Goal: Task Accomplishment & Management: Complete application form

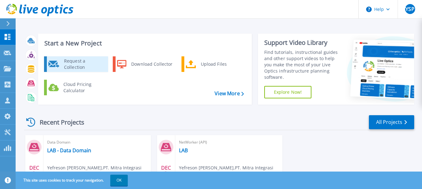
click at [86, 65] on div "Request a Collection" at bounding box center [84, 64] width 46 height 12
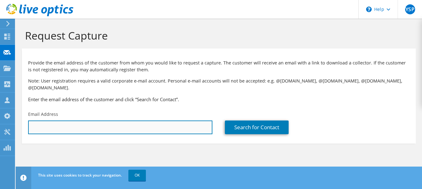
click at [165, 121] on input "text" at bounding box center [120, 128] width 184 height 14
paste input ""ivan.raditya@muliagroup.co.id" <ivan.raditya@muliagroup.co.id>"
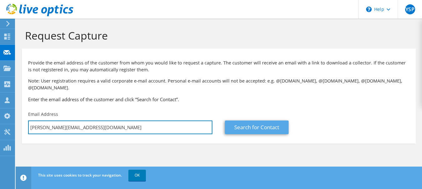
type input "ivan.raditya@muliagroup.co.id"
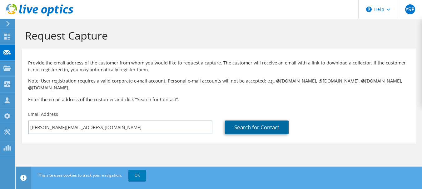
click at [232, 125] on link "Search for Contact" at bounding box center [257, 128] width 64 height 14
type input "Mulia Industrindo PT Tbk"
type input "Ivan"
type input "Raditya"
type input "[GEOGRAPHIC_DATA]"
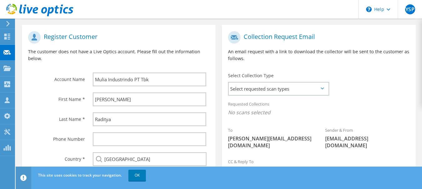
scroll to position [146, 0]
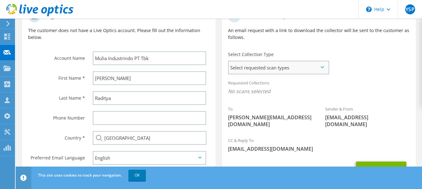
click at [256, 61] on span "Select requested scan types" at bounding box center [278, 67] width 100 height 12
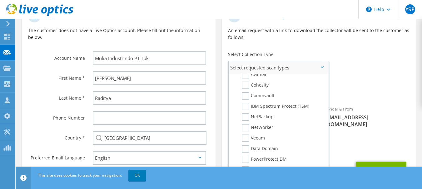
scroll to position [297, 0]
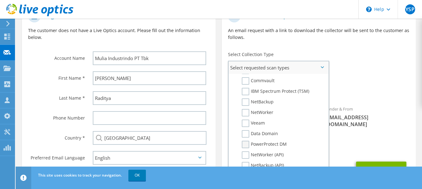
click at [247, 141] on label "PowerProtect DM" at bounding box center [264, 144] width 45 height 7
click at [0, 0] on input "PowerProtect DM" at bounding box center [0, 0] width 0 height 0
click at [247, 141] on label "PowerProtect DM" at bounding box center [264, 144] width 45 height 7
click at [0, 0] on input "PowerProtect DM" at bounding box center [0, 0] width 0 height 0
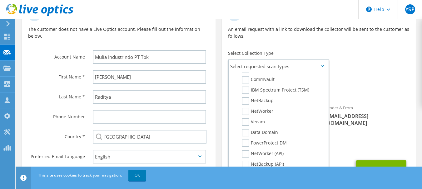
scroll to position [166, 0]
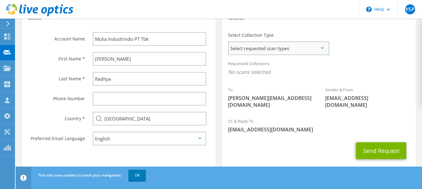
click at [308, 46] on span "Select requested scan types" at bounding box center [278, 48] width 100 height 12
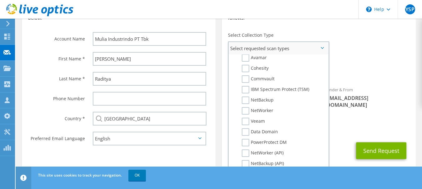
scroll to position [297, 0]
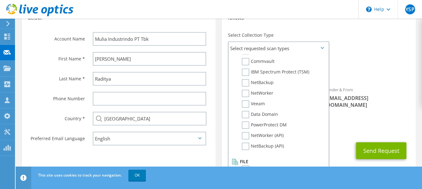
click at [375, 61] on div "Requested Collections No scans selected" at bounding box center [319, 68] width 194 height 23
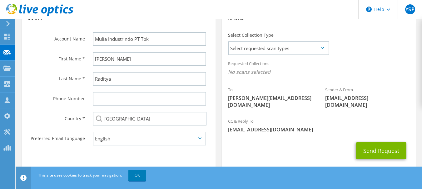
click at [375, 95] on span "[EMAIL_ADDRESS][DOMAIN_NAME]" at bounding box center [367, 102] width 84 height 14
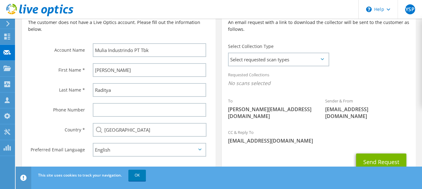
scroll to position [155, 0]
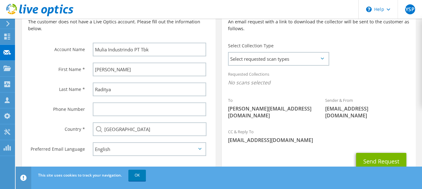
click at [300, 137] on span "[EMAIL_ADDRESS][DOMAIN_NAME]" at bounding box center [318, 140] width 181 height 7
click at [373, 153] on button "Send Request" at bounding box center [381, 161] width 50 height 17
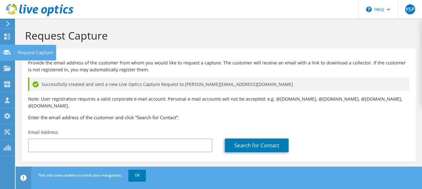
click at [7, 52] on icon at bounding box center [6, 53] width 7 height 6
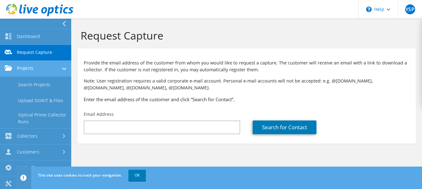
click at [50, 72] on link "Projects" at bounding box center [35, 69] width 71 height 16
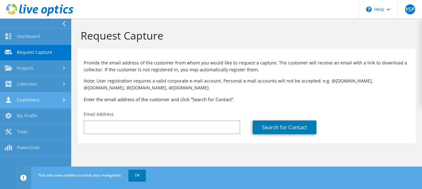
click at [33, 105] on link "Customers" at bounding box center [35, 101] width 71 height 16
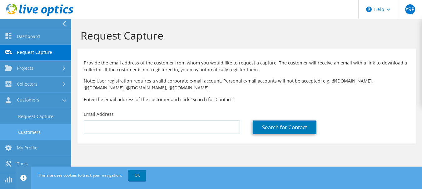
click at [31, 128] on link "Customers" at bounding box center [35, 133] width 71 height 16
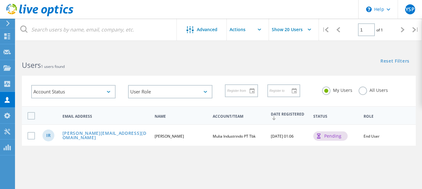
scroll to position [12, 0]
